Goal: Task Accomplishment & Management: Manage account settings

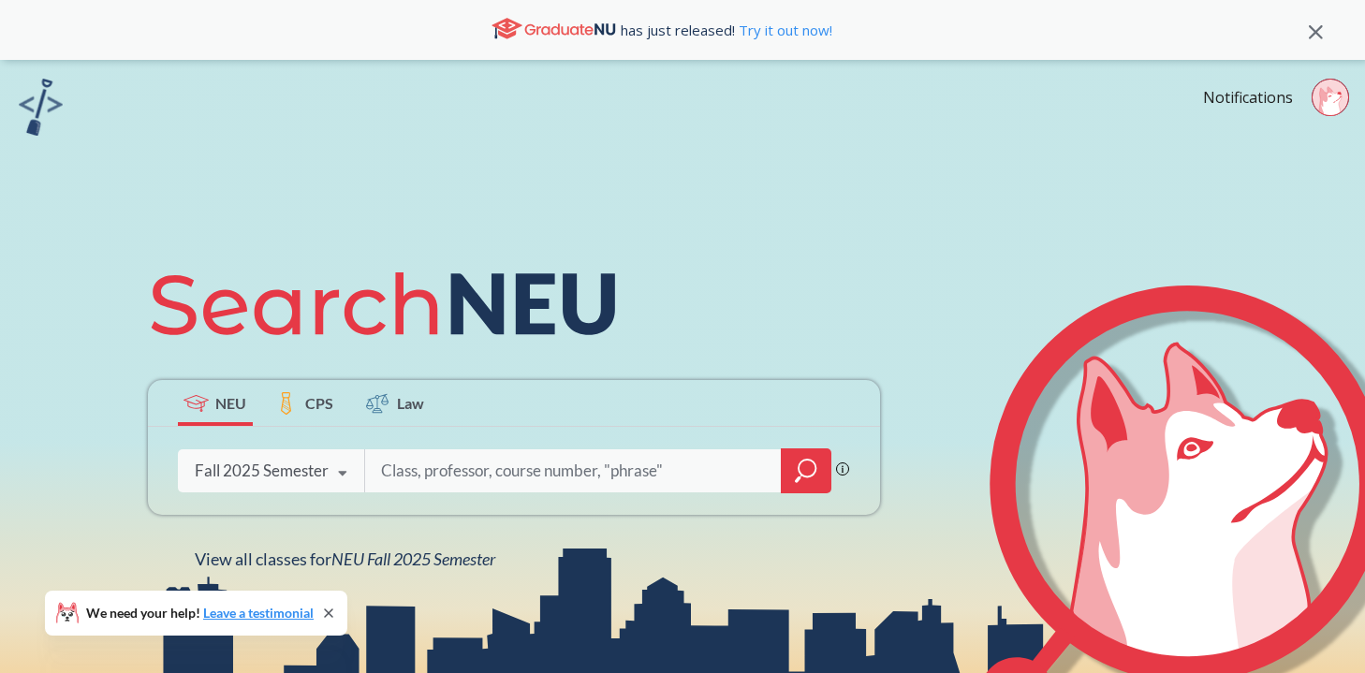
click at [435, 478] on input "search" at bounding box center [573, 470] width 389 height 39
type input "9"
type input "acct 2301"
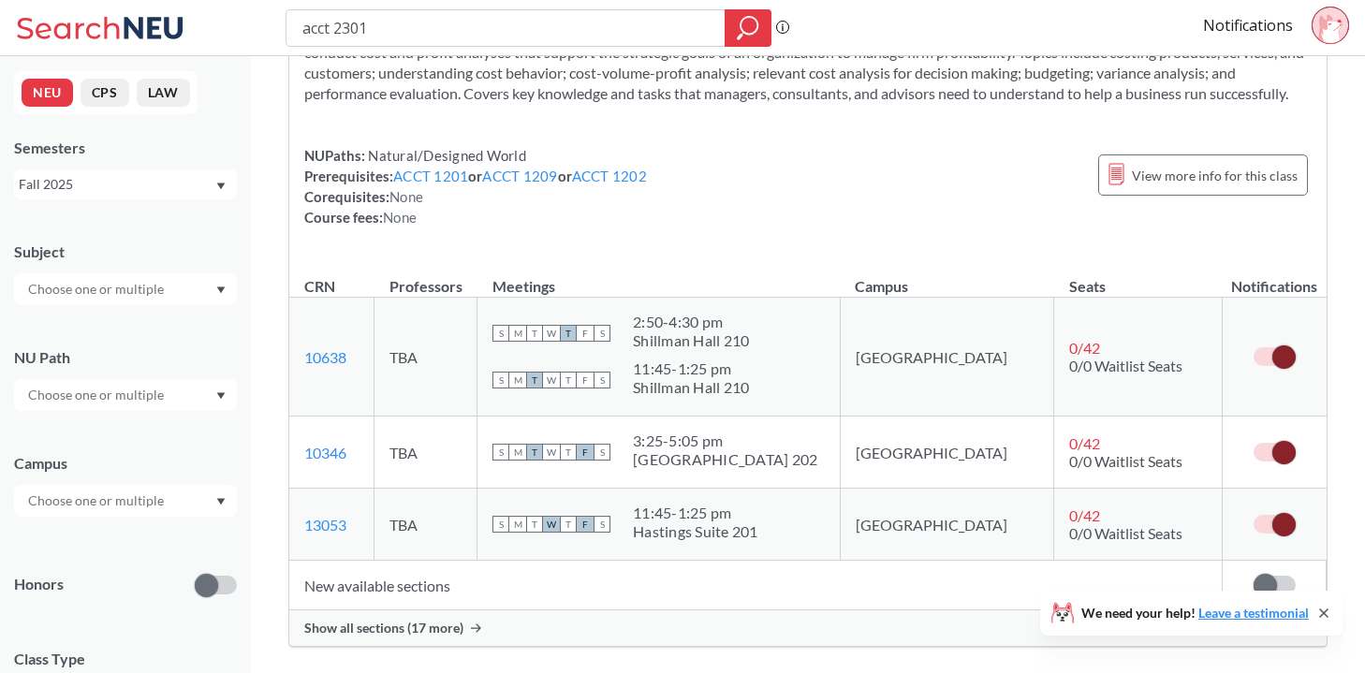
scroll to position [137, 0]
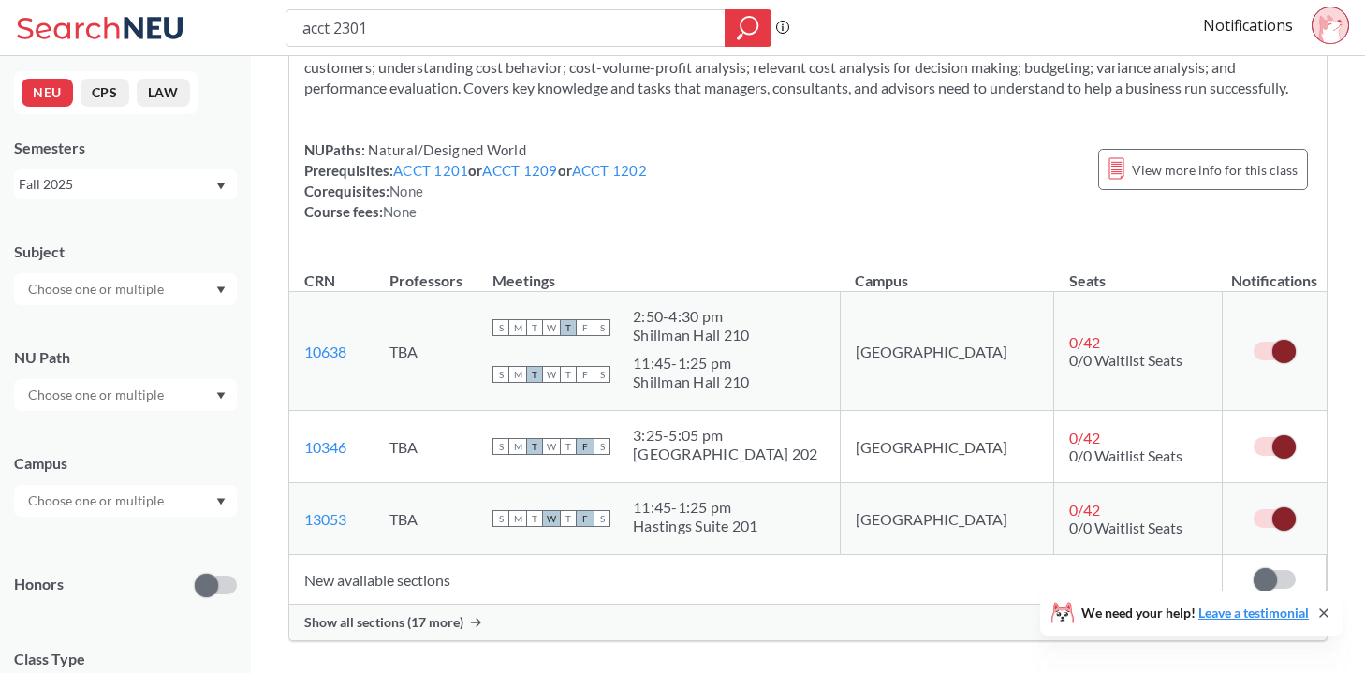
click at [434, 620] on span "Show all sections (17 more)" at bounding box center [383, 622] width 159 height 17
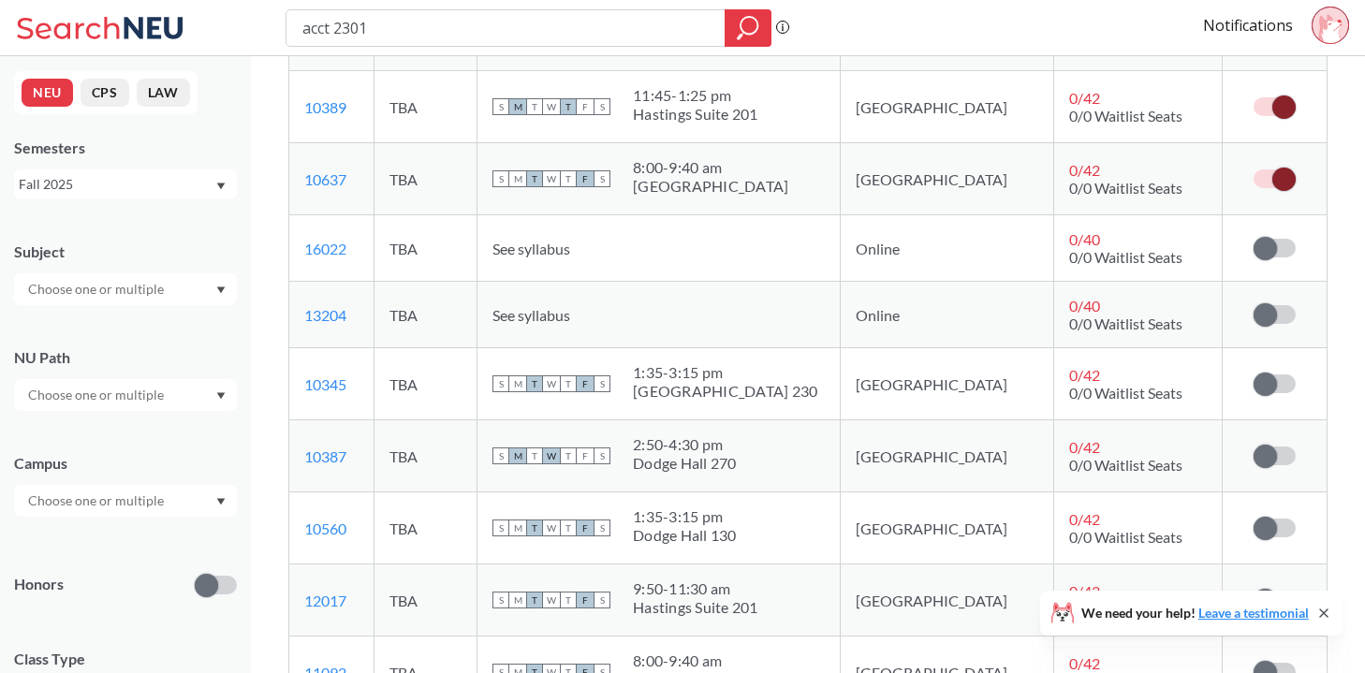
scroll to position [969, 0]
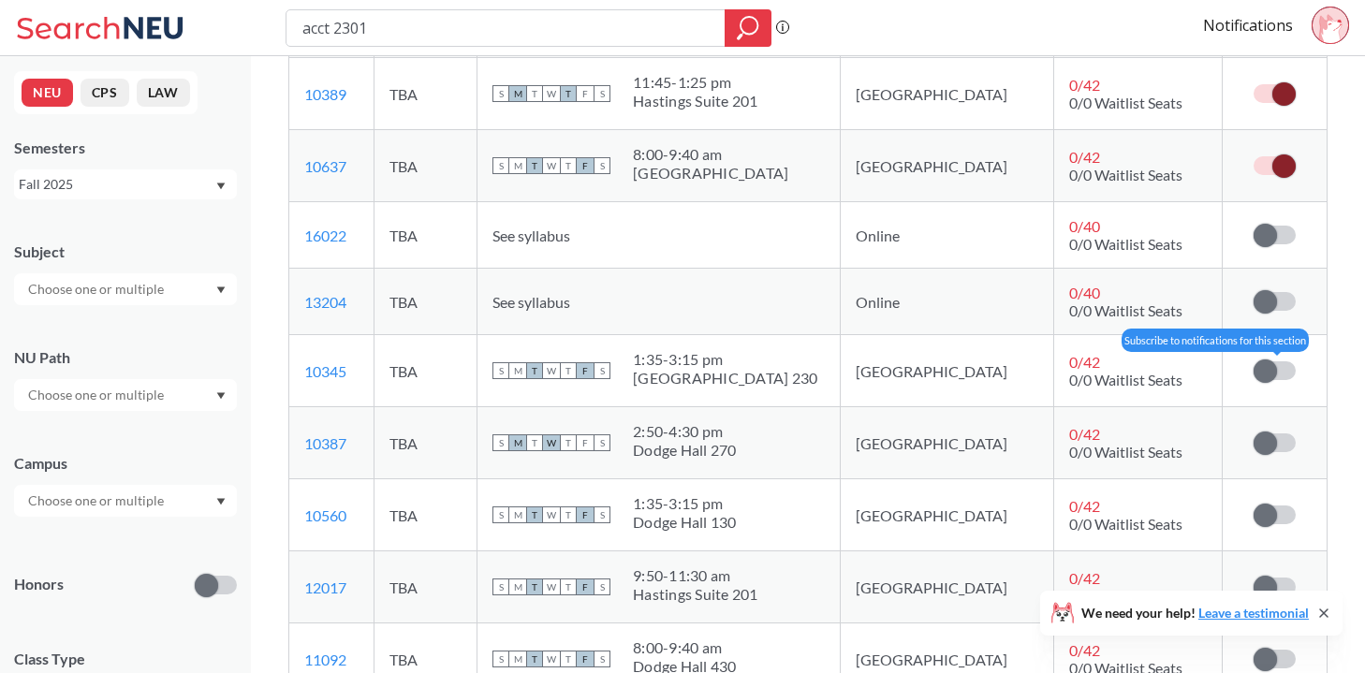
click at [1271, 373] on span at bounding box center [1265, 371] width 23 height 23
click at [1254, 361] on input "checkbox" at bounding box center [1254, 361] width 0 height 0
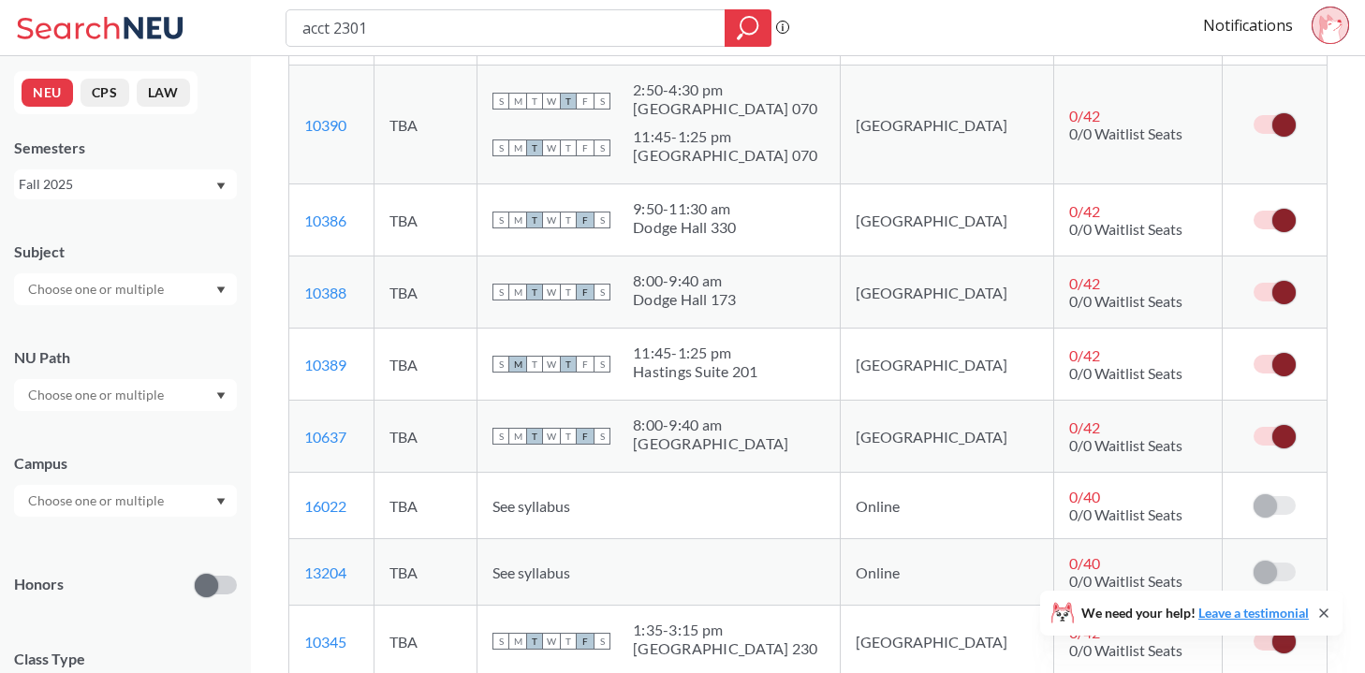
scroll to position [698, 0]
click at [1276, 220] on span at bounding box center [1283, 221] width 23 height 23
click at [1254, 212] on input "checkbox" at bounding box center [1254, 212] width 0 height 0
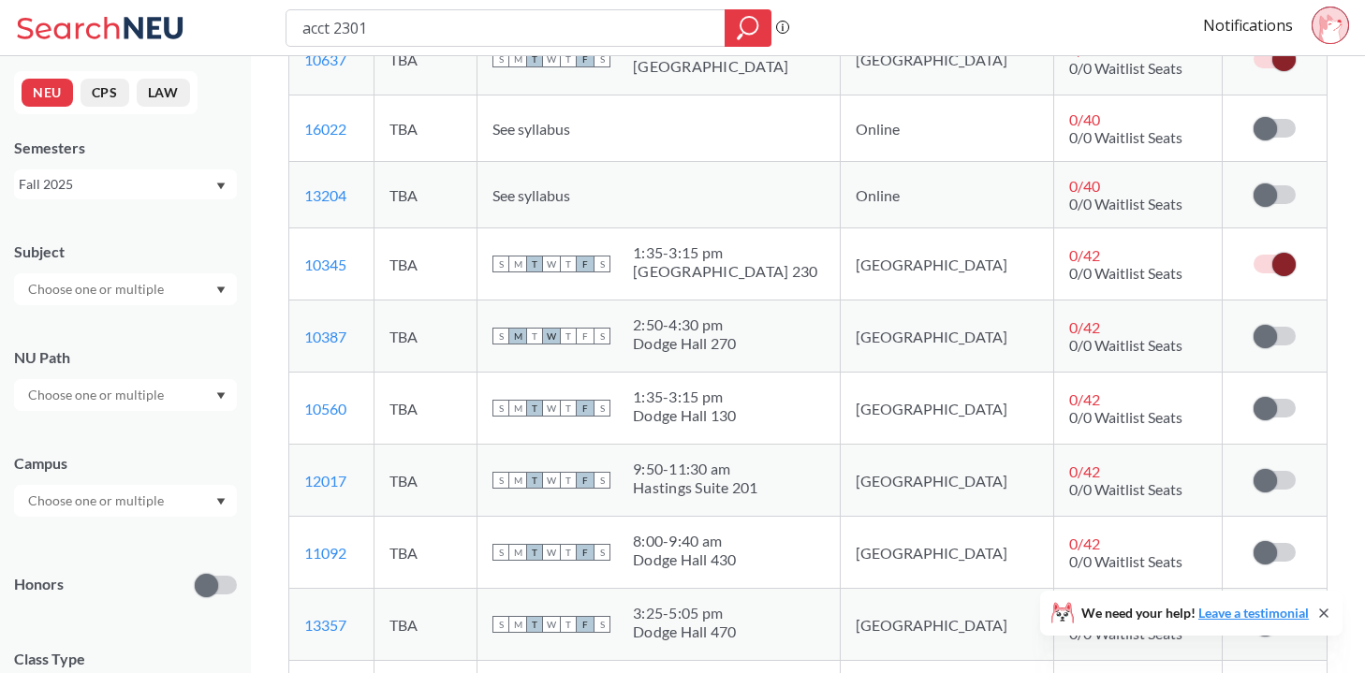
scroll to position [1078, 0]
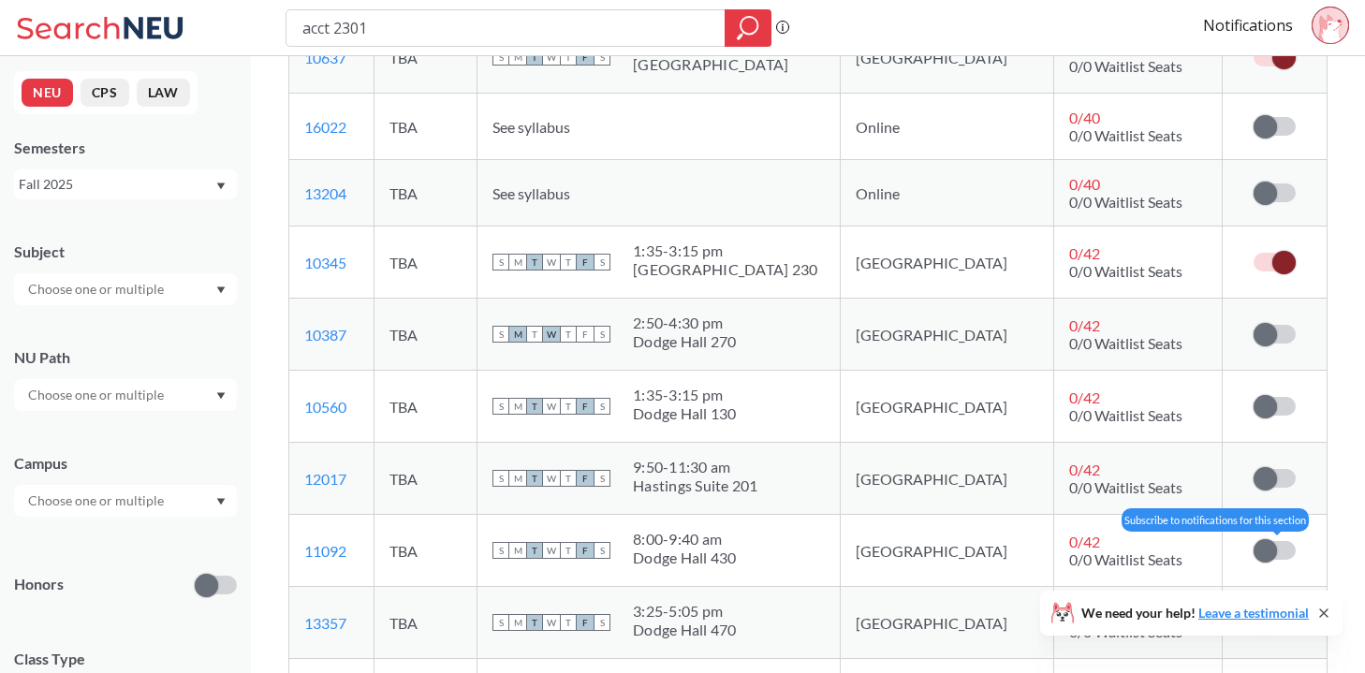
click at [1280, 555] on label at bounding box center [1275, 550] width 42 height 19
click at [1254, 541] on input "checkbox" at bounding box center [1254, 541] width 0 height 0
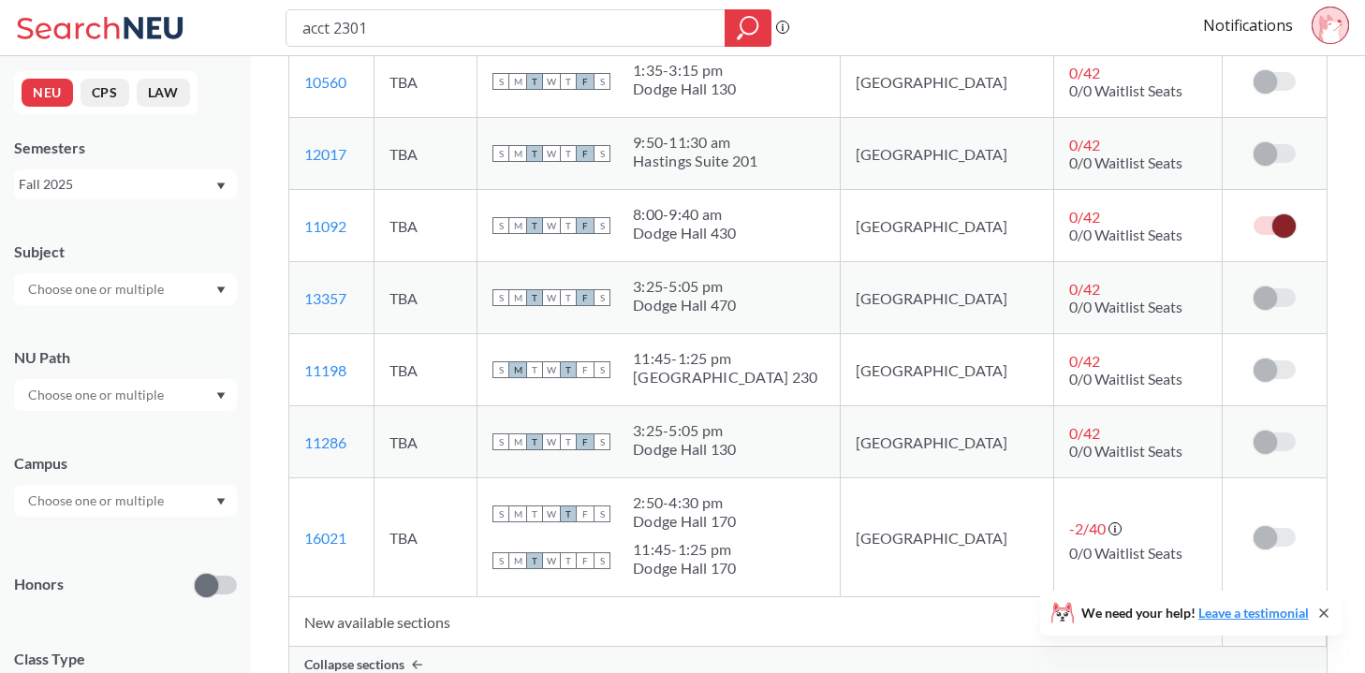
scroll to position [1403, 0]
click at [1272, 441] on span at bounding box center [1265, 441] width 23 height 23
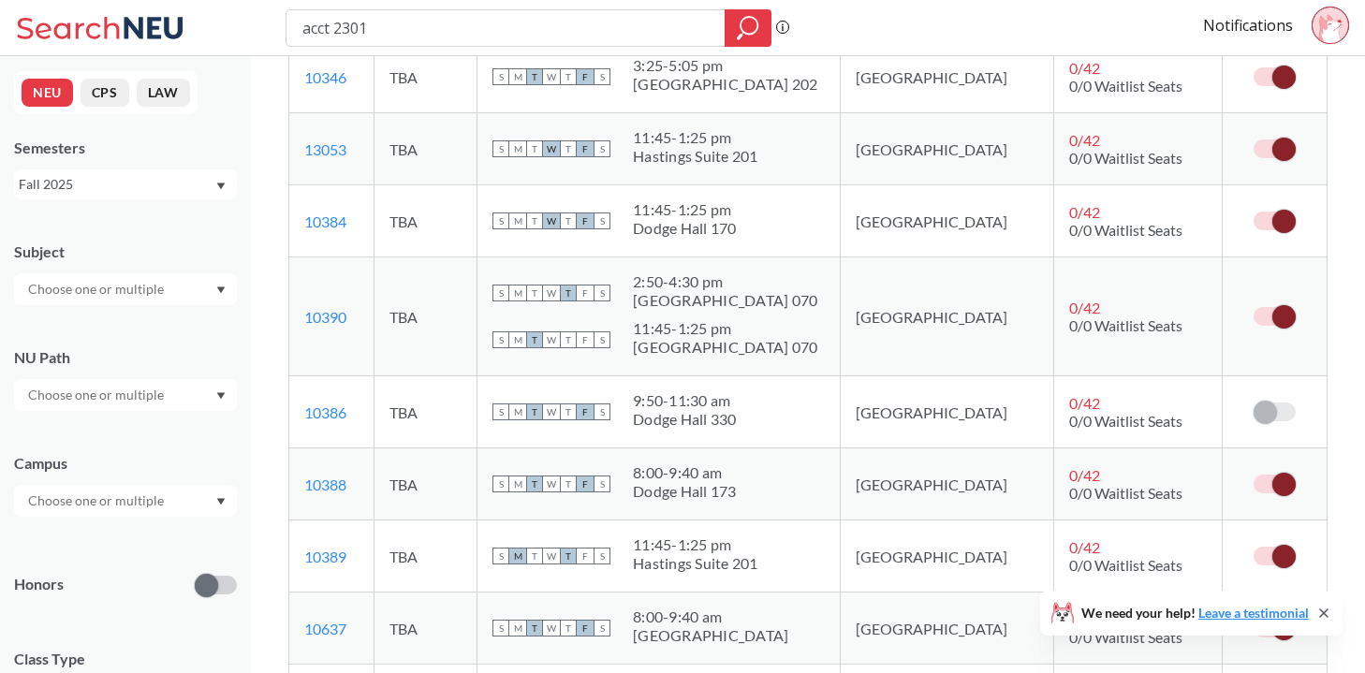
scroll to position [493, 0]
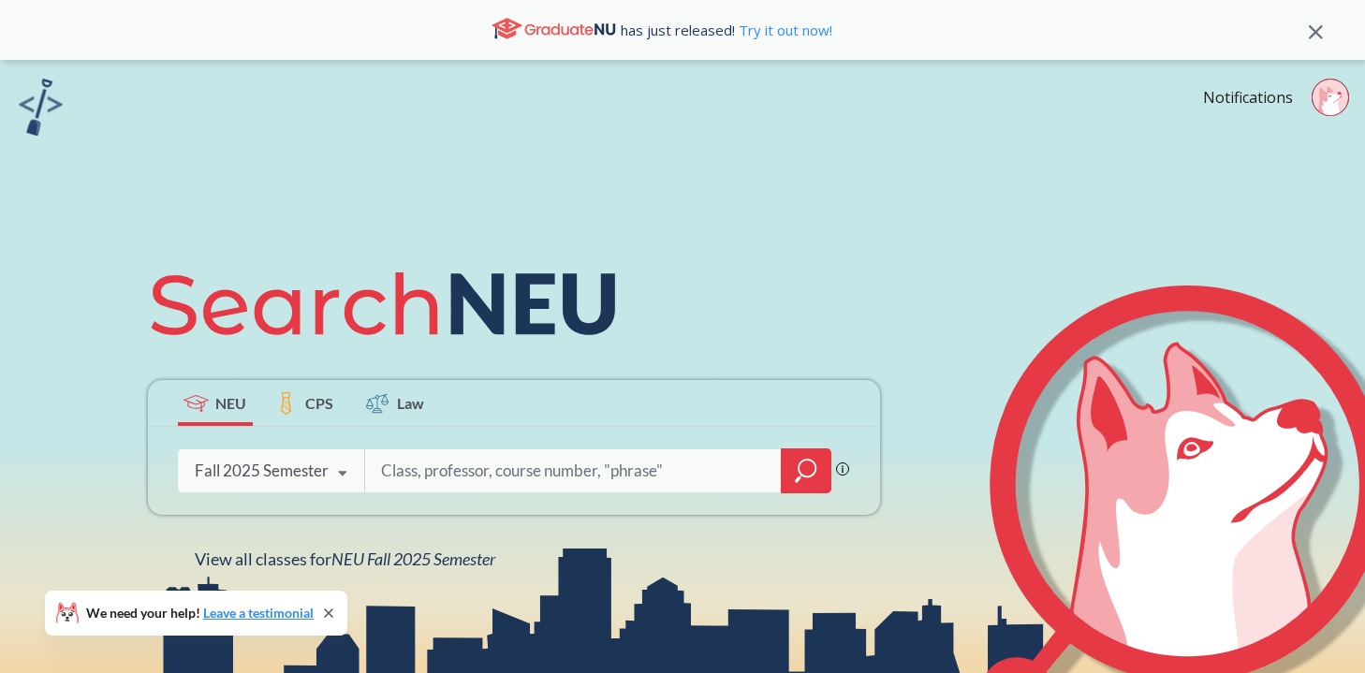
click at [464, 472] on input "search" at bounding box center [573, 470] width 389 height 39
type input "acct 2301"
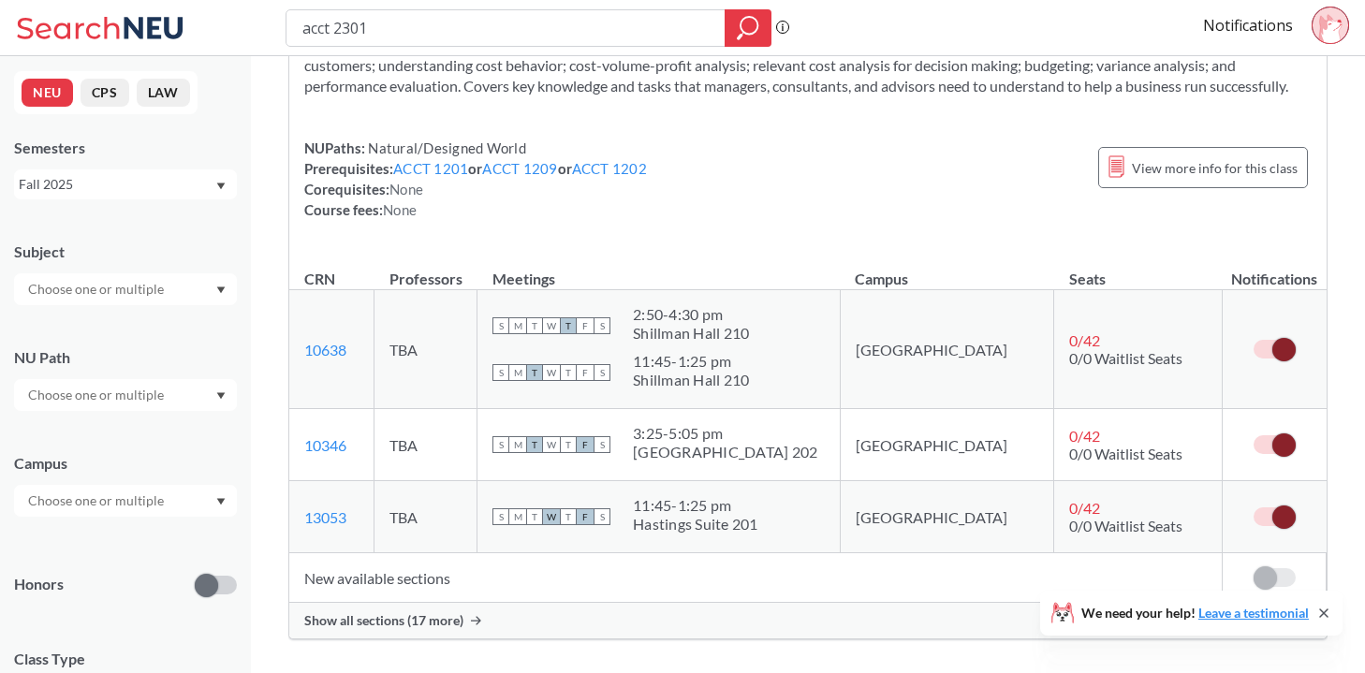
scroll to position [140, 0]
click at [434, 620] on span "Show all sections (17 more)" at bounding box center [383, 619] width 159 height 17
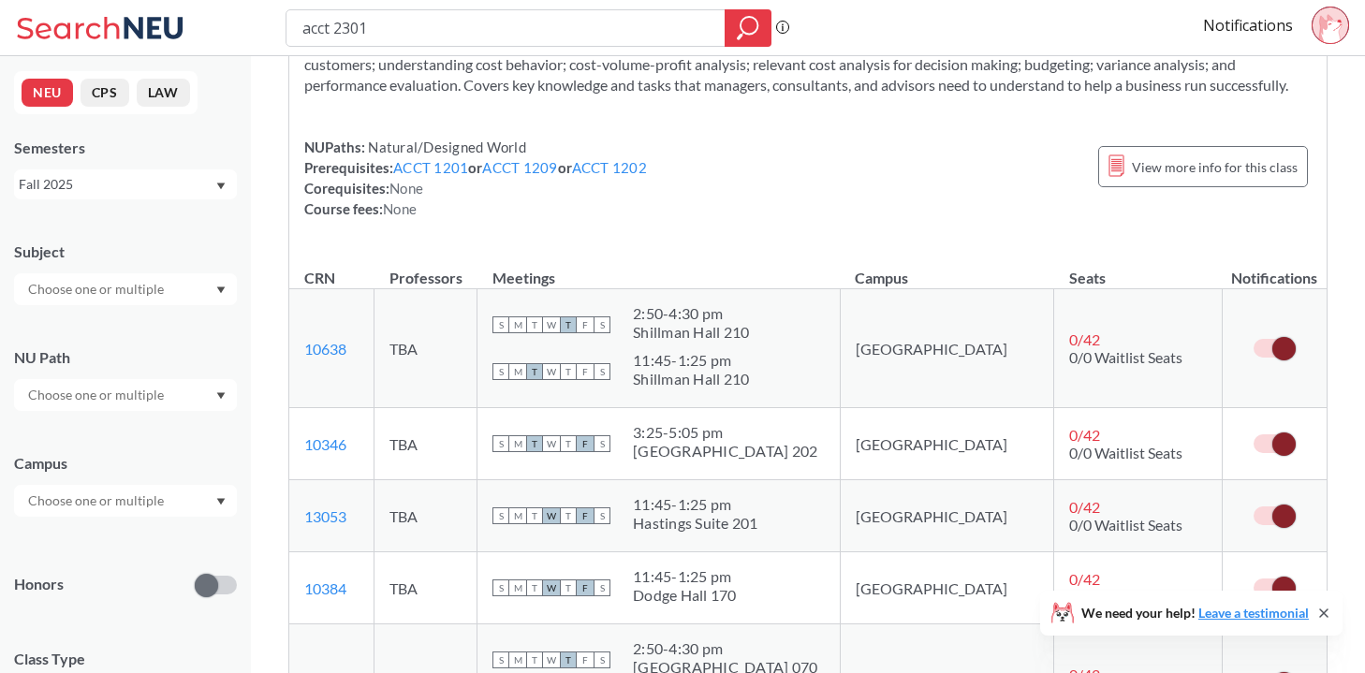
scroll to position [276, 0]
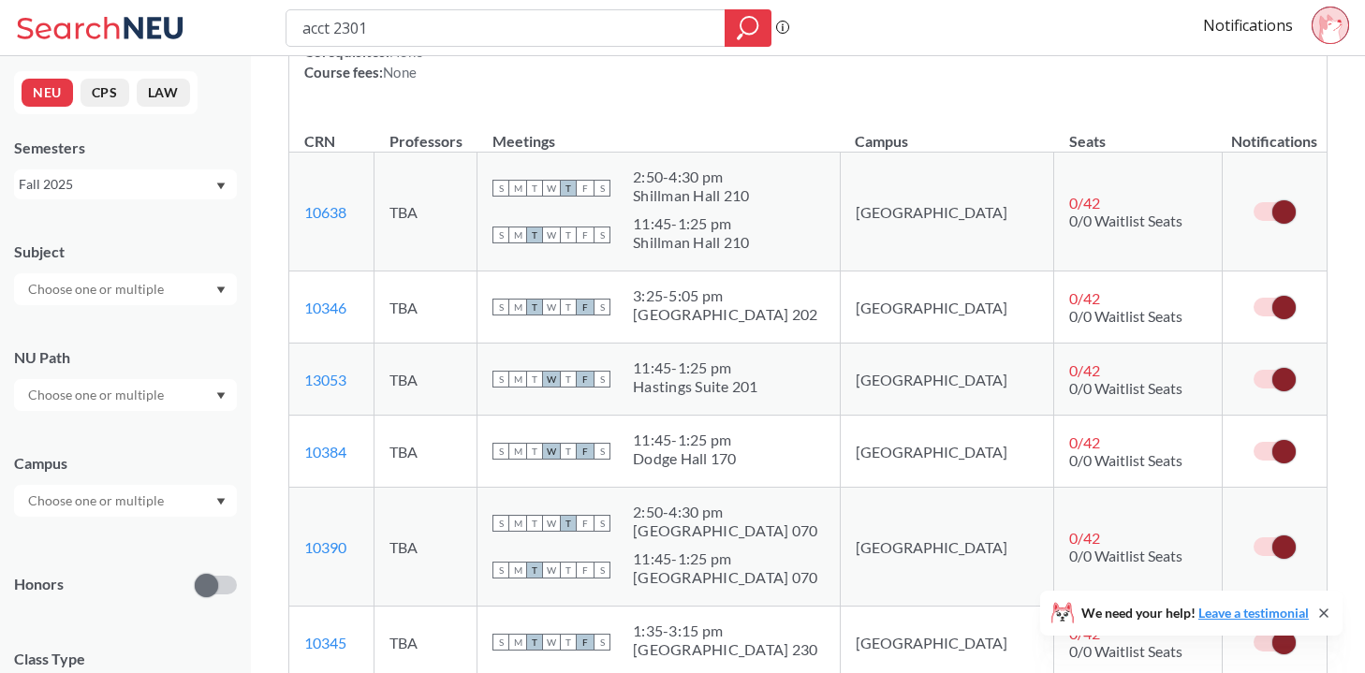
click at [1283, 212] on span at bounding box center [1283, 211] width 23 height 23
click at [1254, 202] on input "checkbox" at bounding box center [1254, 202] width 0 height 0
click at [1280, 308] on span at bounding box center [1283, 307] width 23 height 23
click at [1254, 298] on input "checkbox" at bounding box center [1254, 298] width 0 height 0
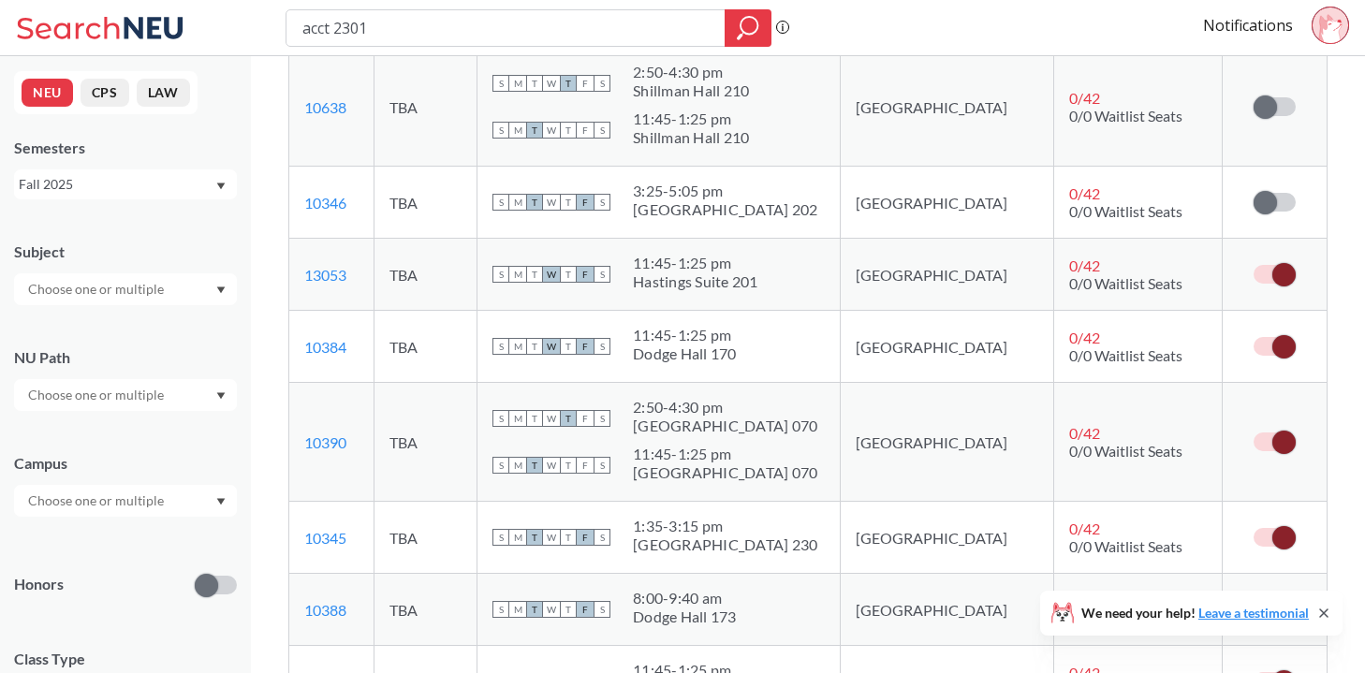
scroll to position [386, 0]
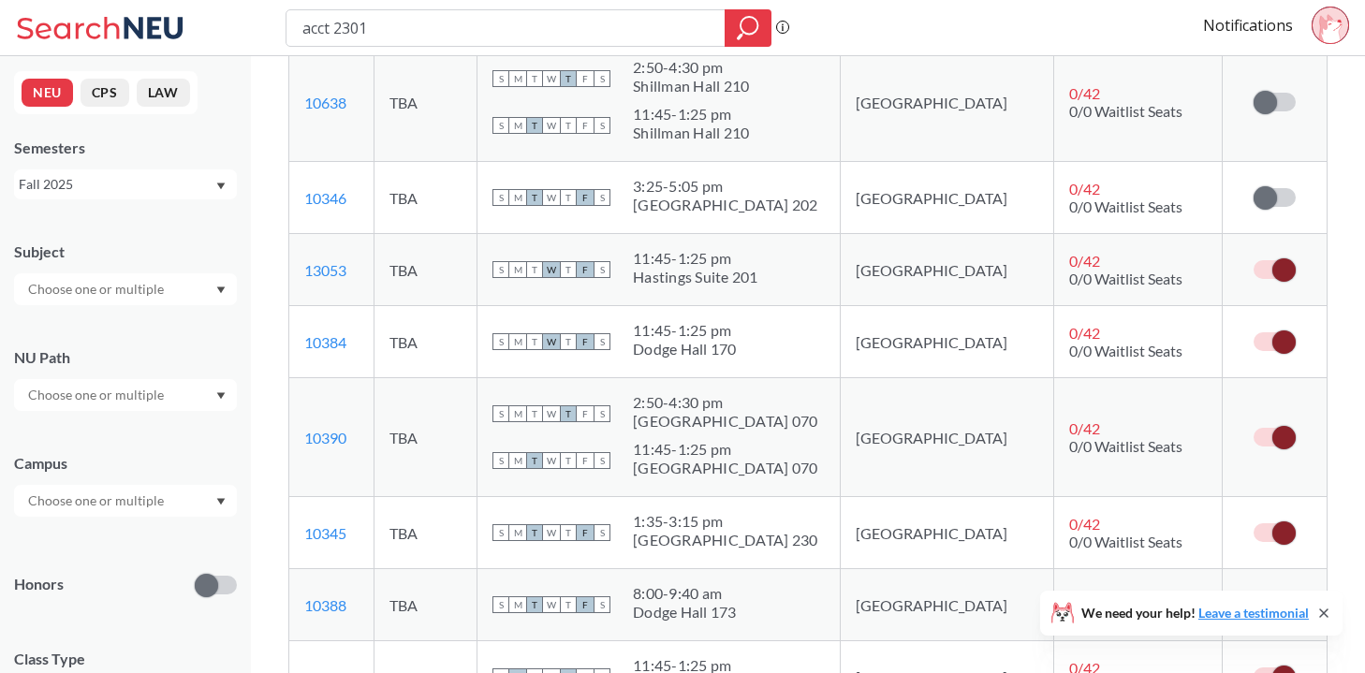
click at [1273, 257] on td at bounding box center [1275, 270] width 104 height 72
click at [1285, 267] on span at bounding box center [1283, 269] width 23 height 23
click at [1254, 260] on input "checkbox" at bounding box center [1254, 260] width 0 height 0
click at [1270, 341] on label at bounding box center [1275, 341] width 42 height 19
click at [1254, 332] on input "checkbox" at bounding box center [1254, 332] width 0 height 0
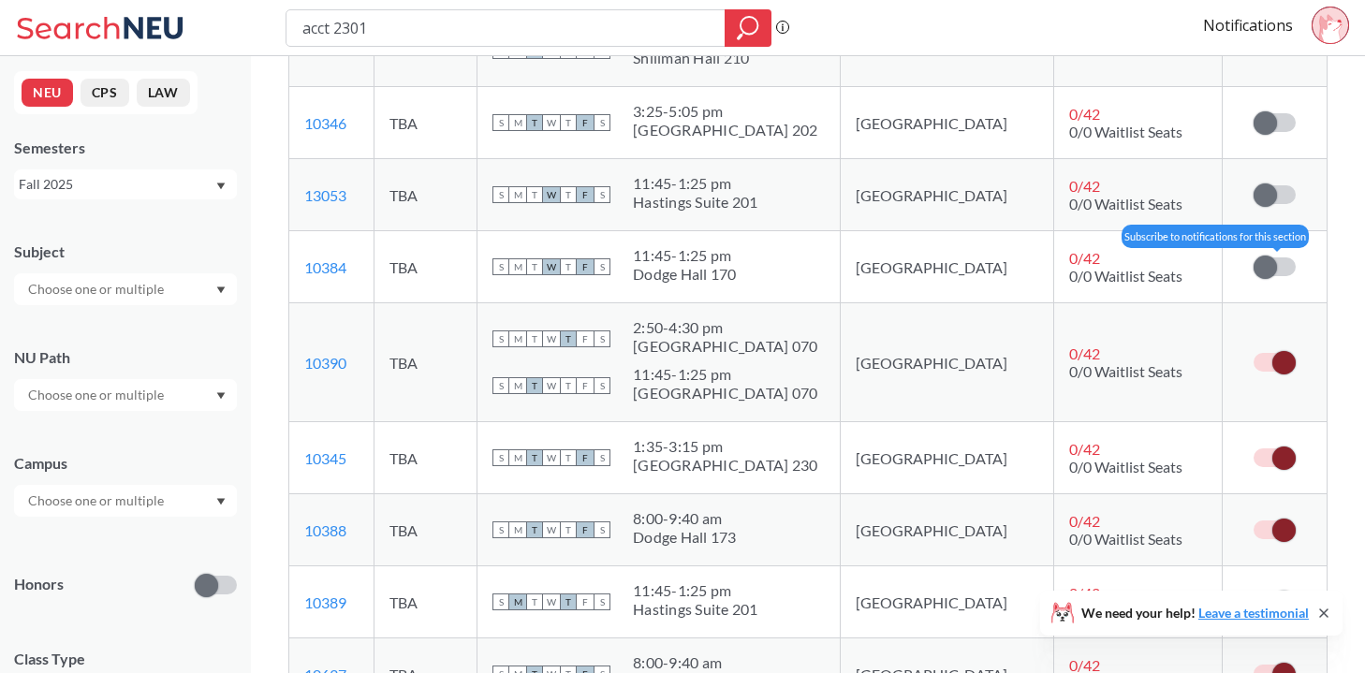
scroll to position [478, 0]
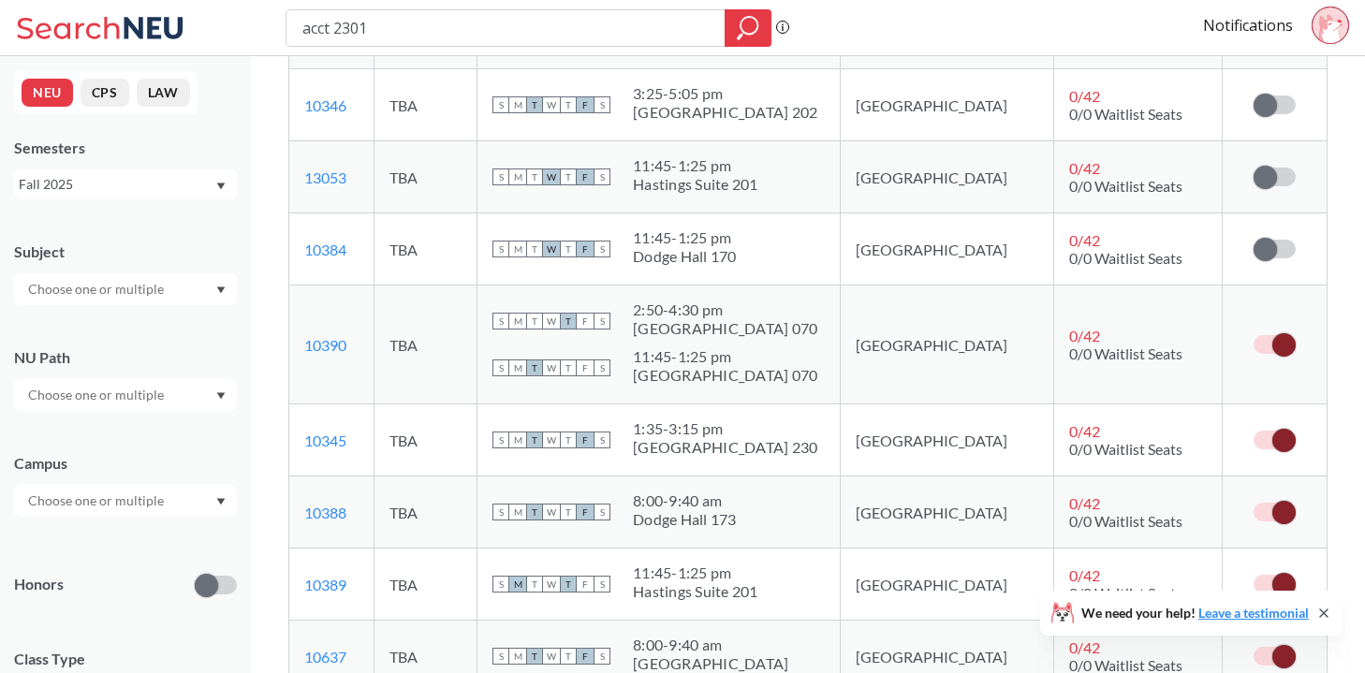
click at [1272, 341] on span at bounding box center [1283, 344] width 23 height 23
click at [1254, 335] on input "checkbox" at bounding box center [1254, 335] width 0 height 0
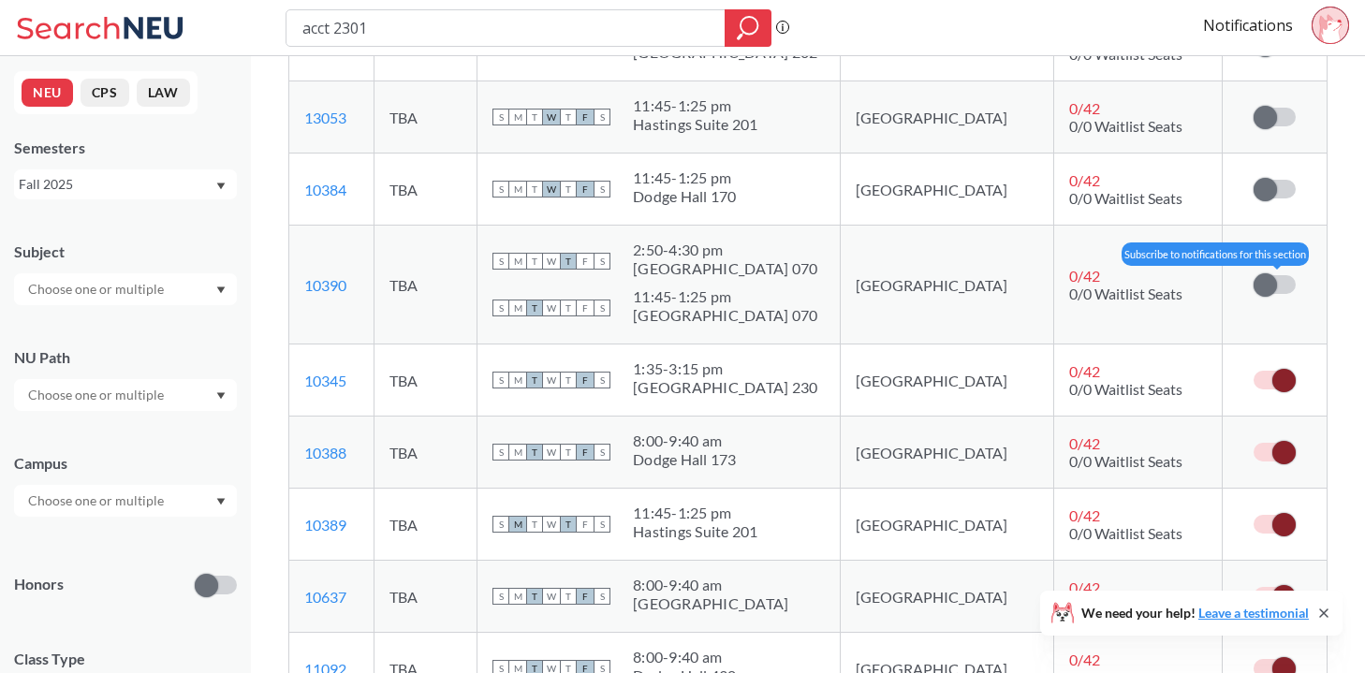
scroll to position [539, 0]
click at [1284, 371] on span at bounding box center [1283, 379] width 23 height 23
click at [1254, 370] on input "checkbox" at bounding box center [1254, 370] width 0 height 0
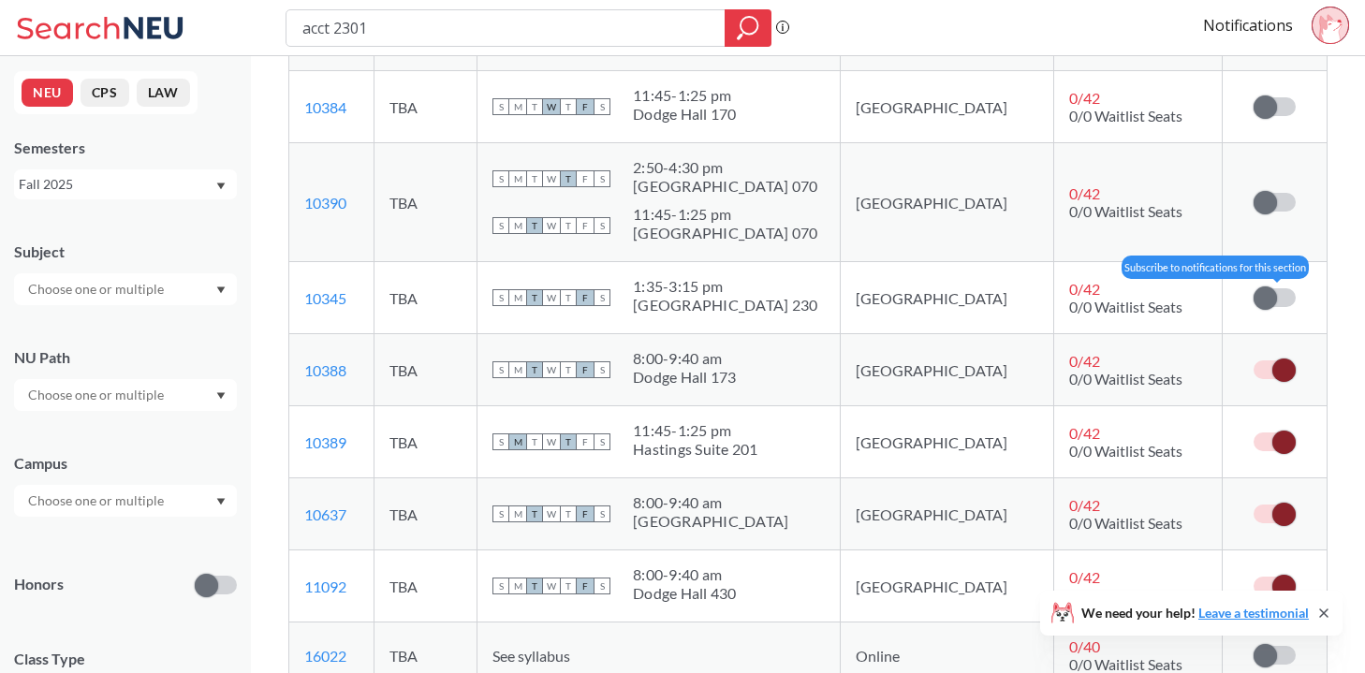
click at [1284, 371] on span at bounding box center [1283, 370] width 23 height 23
click at [1254, 360] on input "checkbox" at bounding box center [1254, 360] width 0 height 0
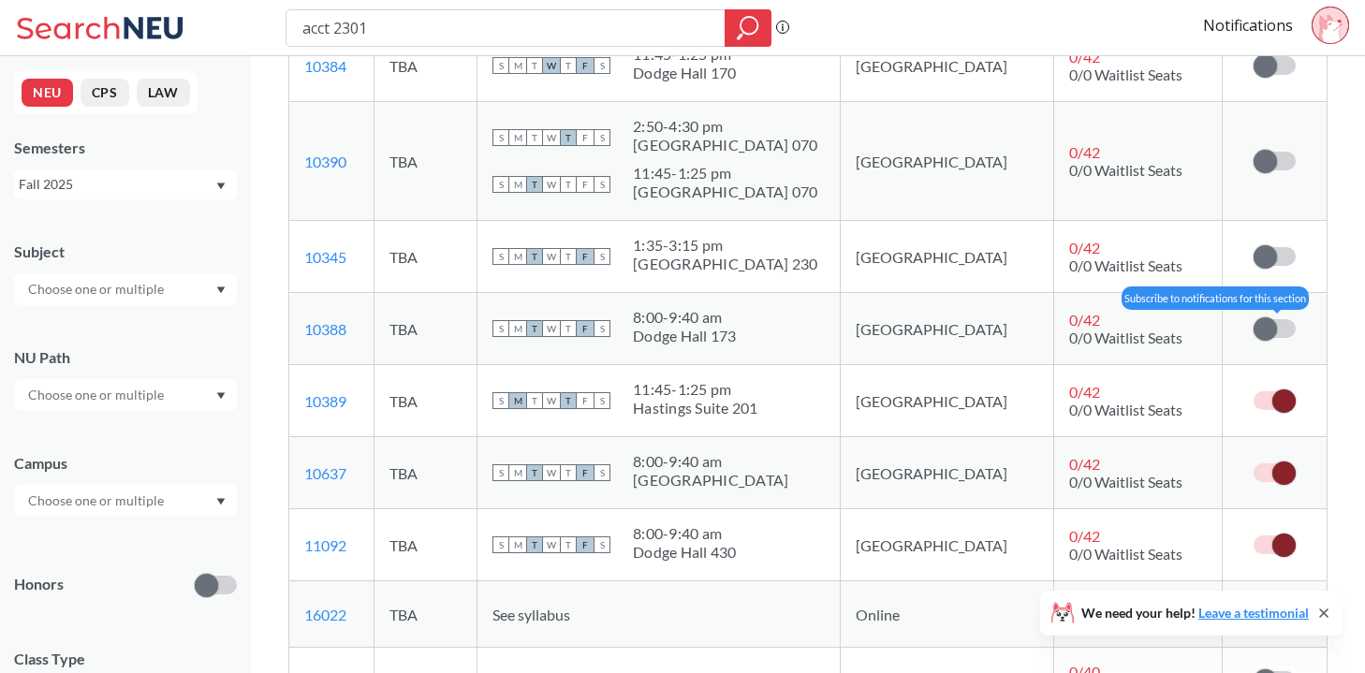
scroll to position [666, 0]
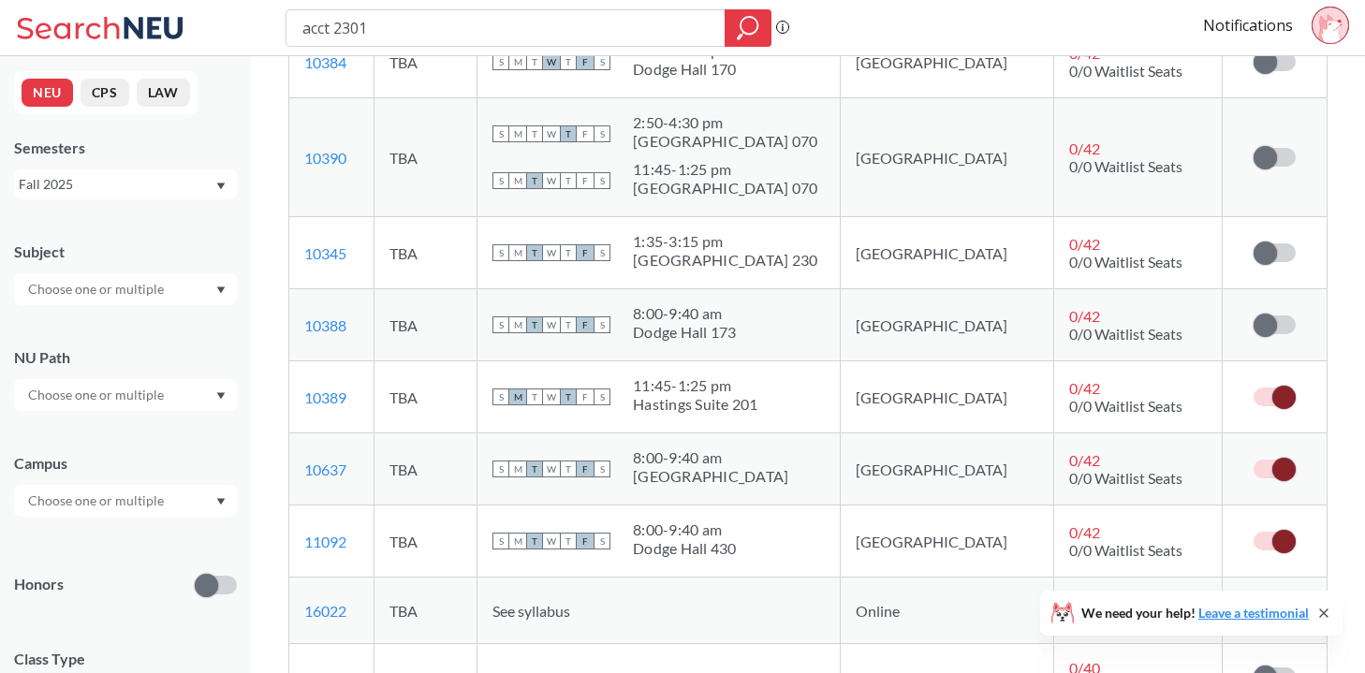
click at [1273, 398] on span at bounding box center [1283, 397] width 23 height 23
click at [1254, 388] on input "checkbox" at bounding box center [1254, 388] width 0 height 0
click at [1273, 468] on span at bounding box center [1283, 469] width 23 height 23
click at [1254, 460] on input "checkbox" at bounding box center [1254, 460] width 0 height 0
click at [1272, 549] on label at bounding box center [1275, 541] width 42 height 19
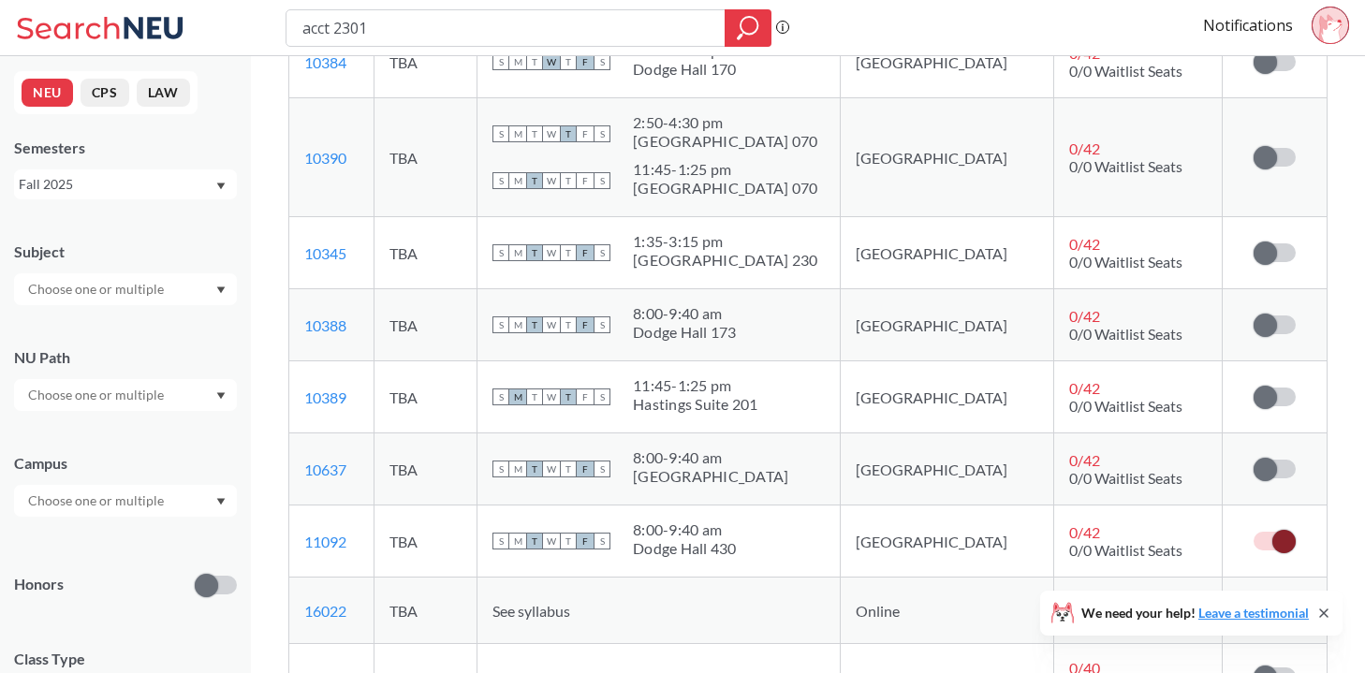
click at [1254, 532] on input "checkbox" at bounding box center [1254, 532] width 0 height 0
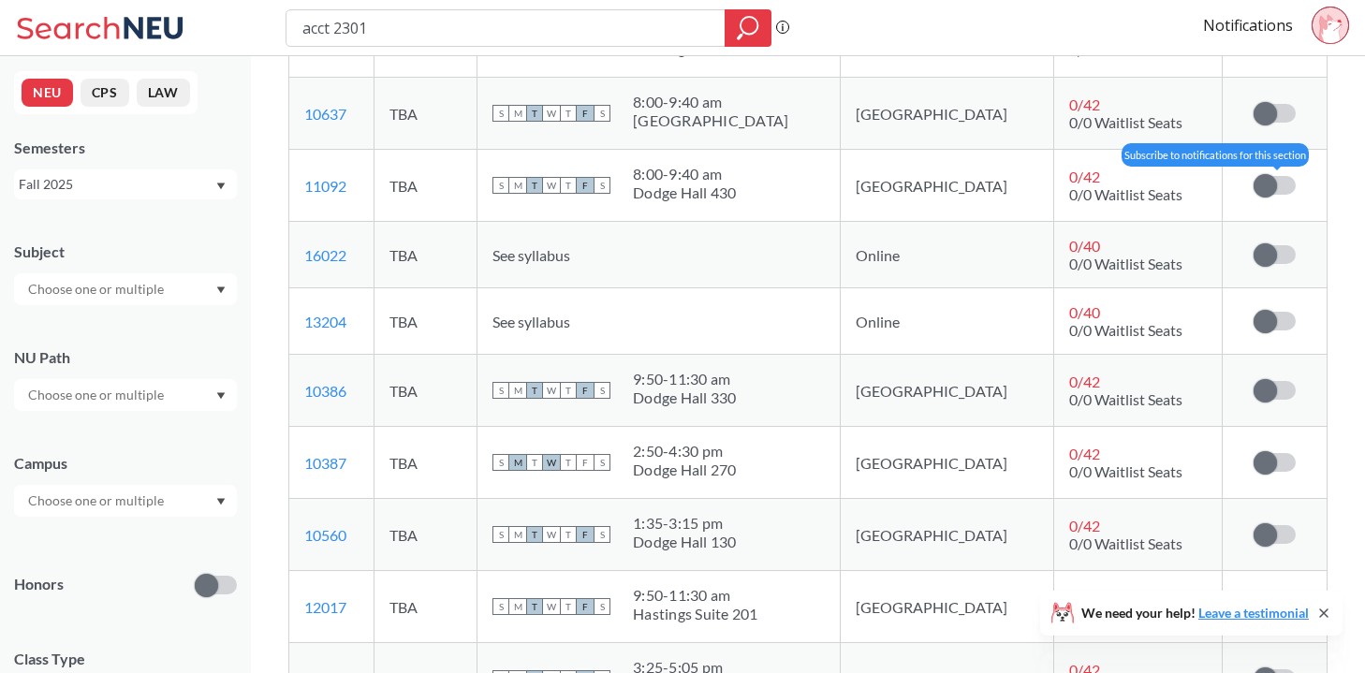
scroll to position [1027, 0]
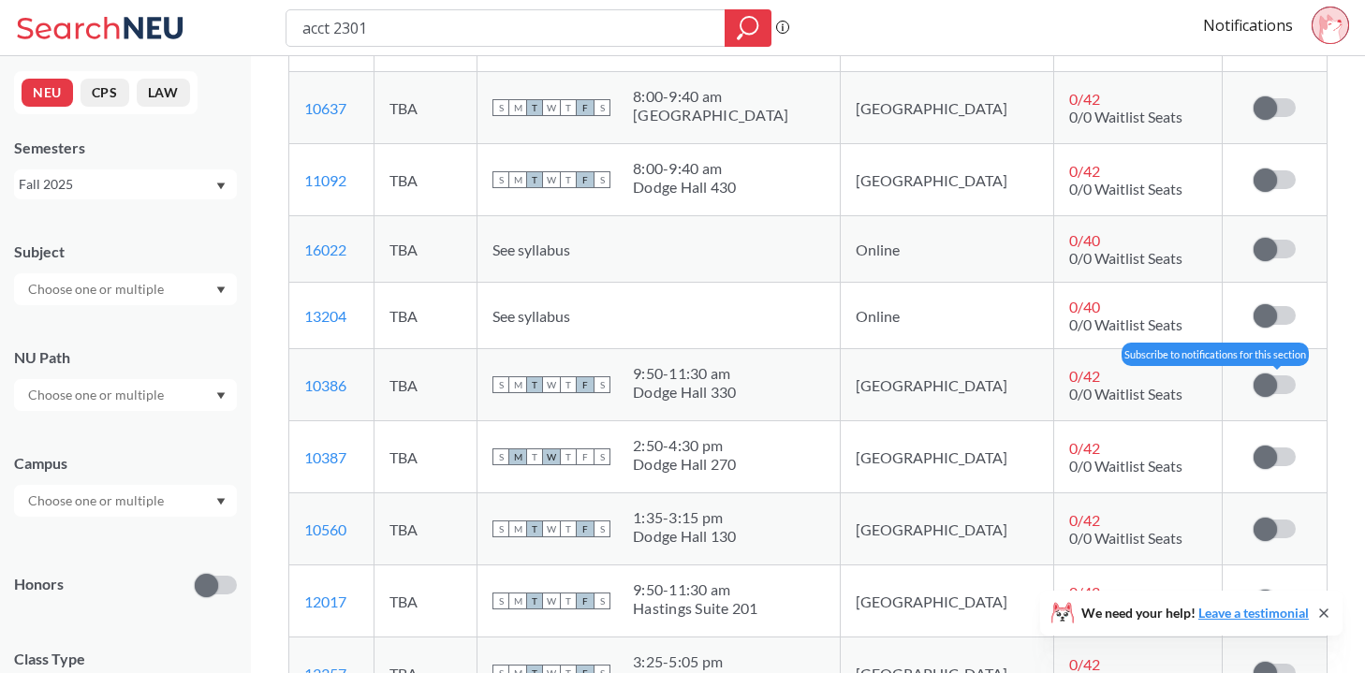
click at [1278, 389] on label at bounding box center [1275, 384] width 42 height 19
click at [1254, 375] on input "checkbox" at bounding box center [1254, 375] width 0 height 0
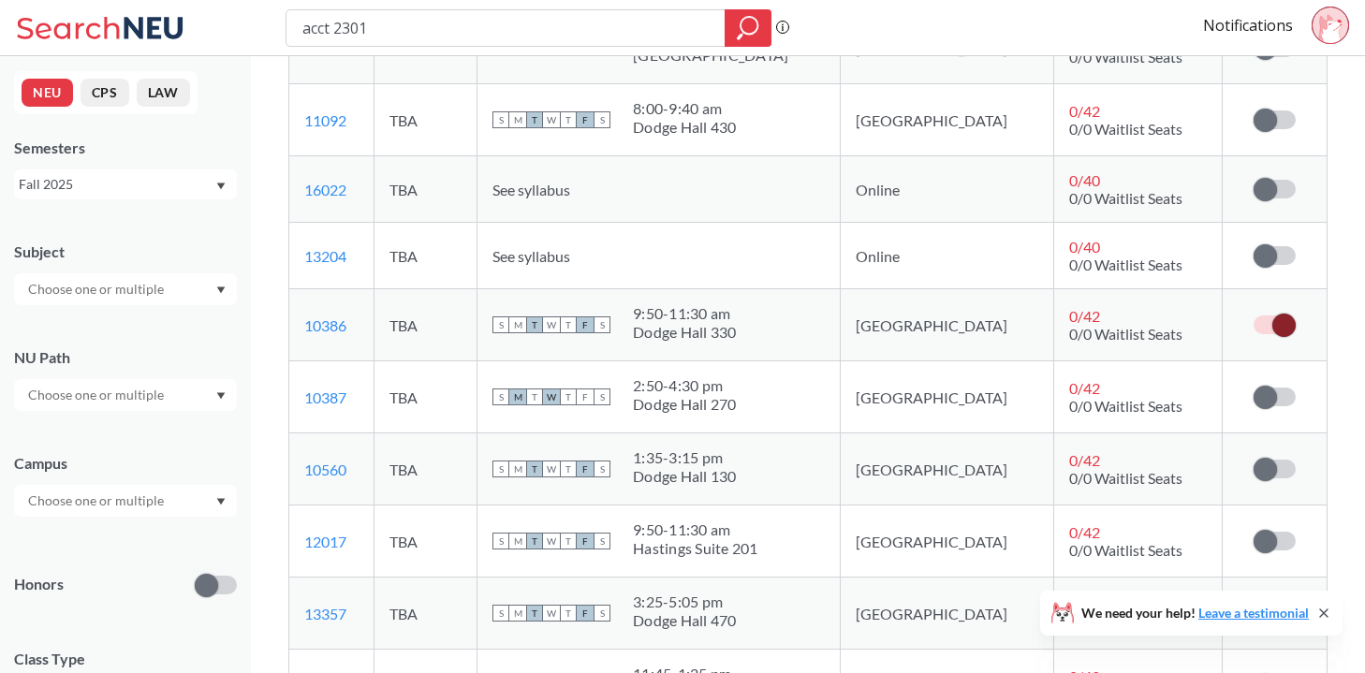
scroll to position [1089, 0]
click at [1270, 541] on span at bounding box center [1265, 539] width 23 height 23
click at [1254, 530] on input "checkbox" at bounding box center [1254, 530] width 0 height 0
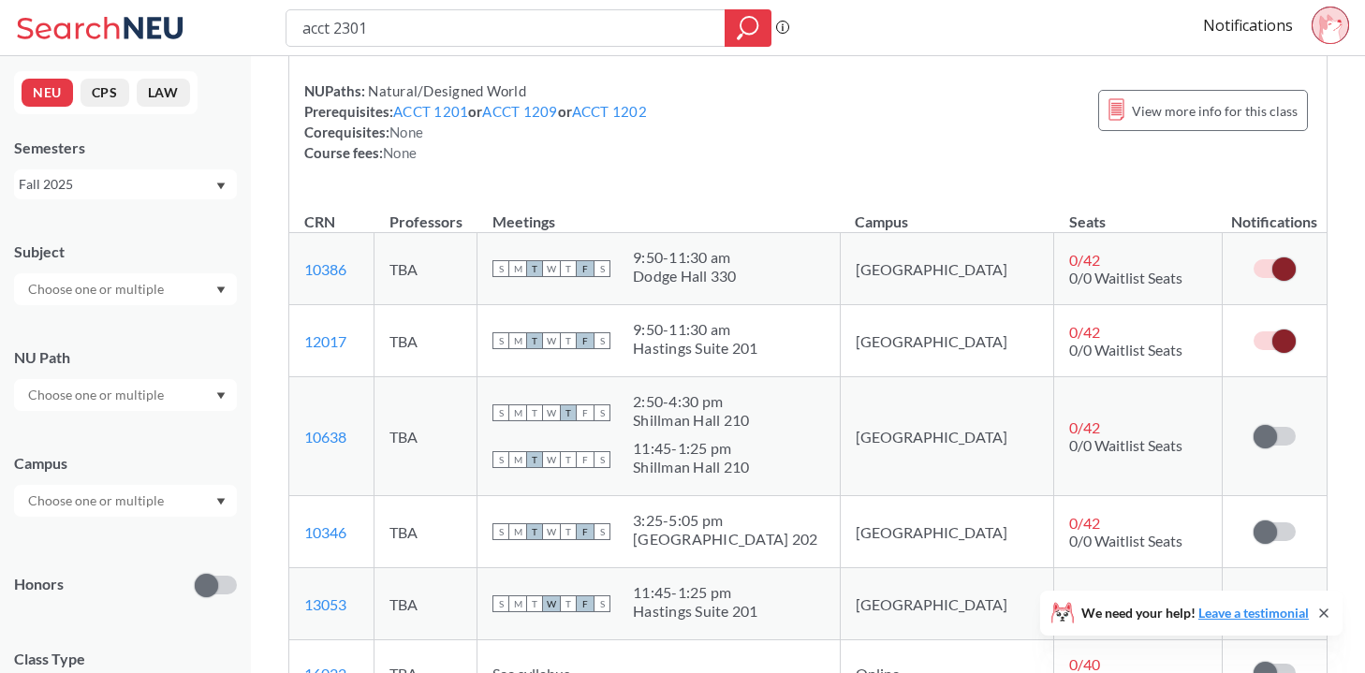
scroll to position [71, 0]
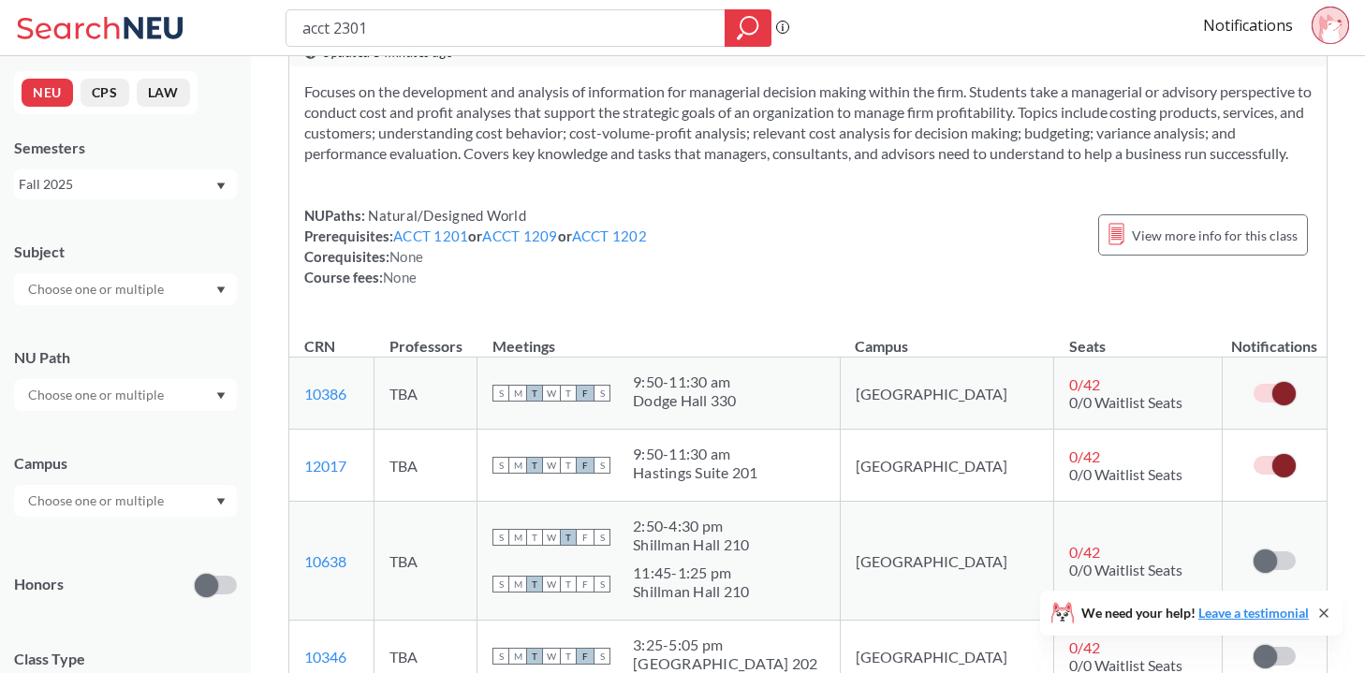
click at [1277, 393] on span at bounding box center [1283, 393] width 23 height 23
click at [1254, 384] on input "checkbox" at bounding box center [1254, 384] width 0 height 0
click at [1279, 468] on span at bounding box center [1283, 465] width 23 height 23
click at [1254, 456] on input "checkbox" at bounding box center [1254, 456] width 0 height 0
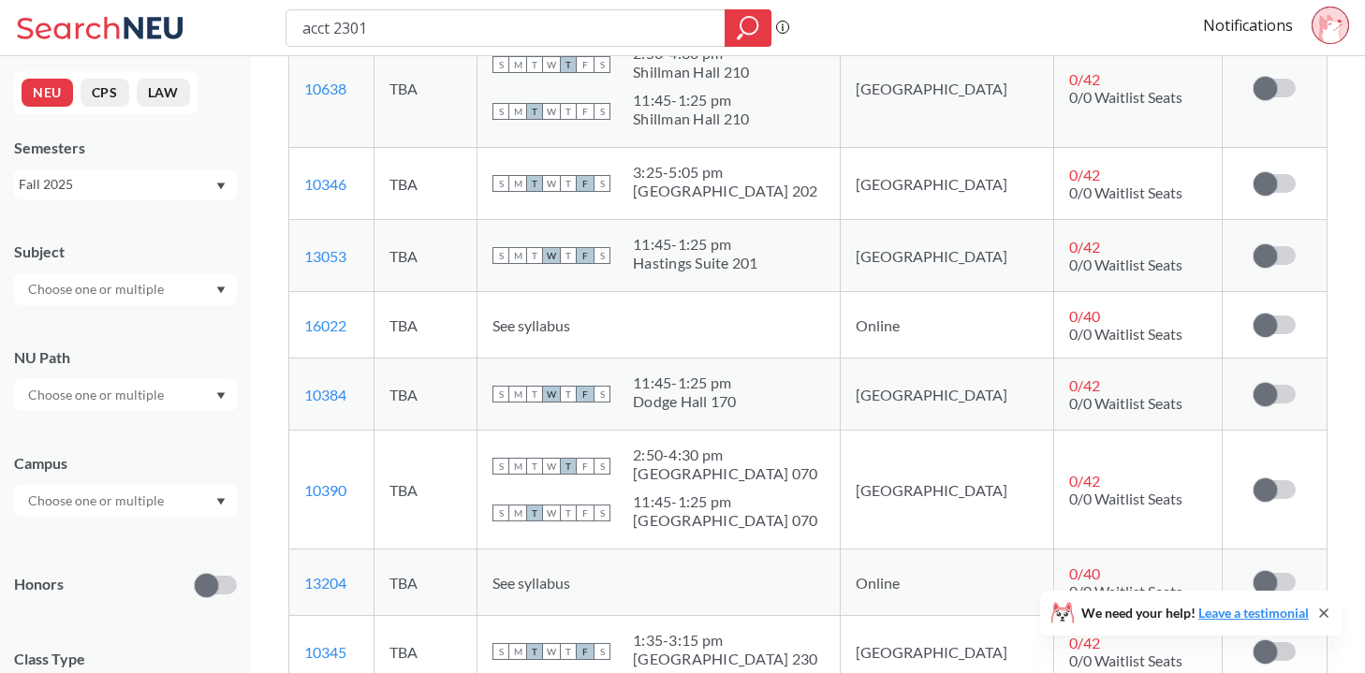
scroll to position [536, 0]
